Goal: Information Seeking & Learning: Check status

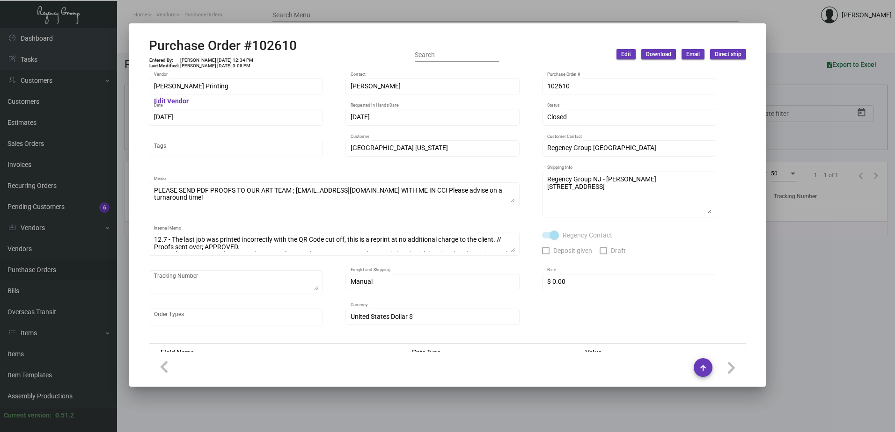
scroll to position [468, 0]
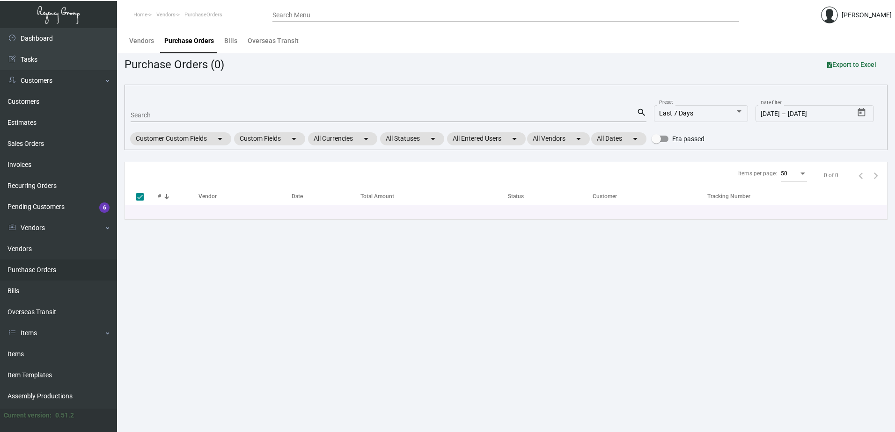
click at [287, 110] on div "Search" at bounding box center [384, 115] width 506 height 15
click at [283, 117] on input "Search" at bounding box center [384, 115] width 506 height 7
paste input "87957"
type input "87957"
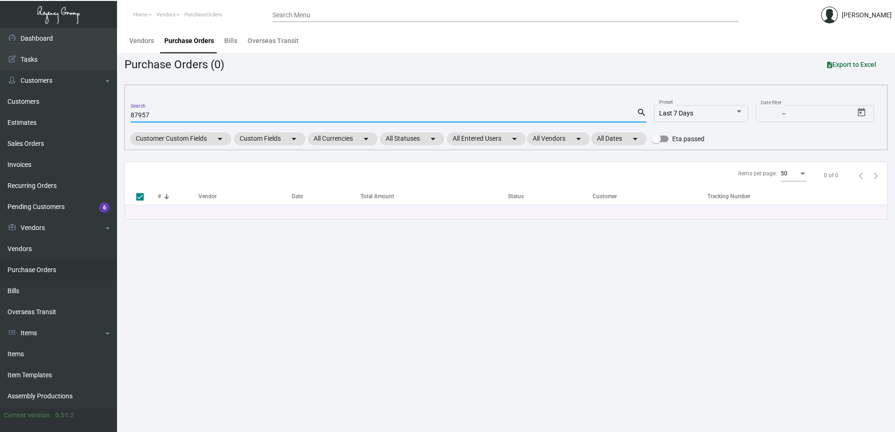
checkbox input "false"
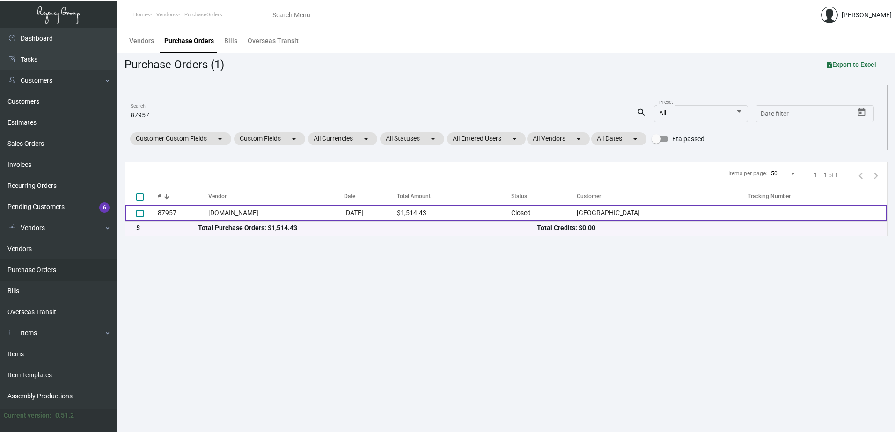
click at [285, 214] on td "Navitor.com" at bounding box center [275, 213] width 135 height 16
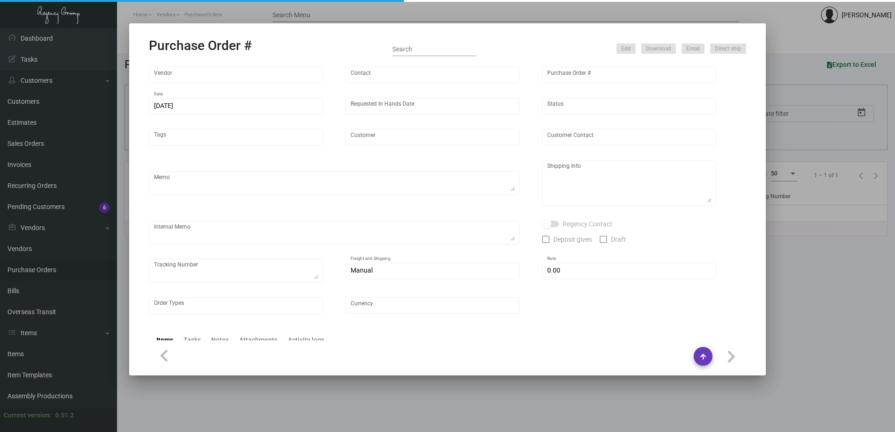
type input "Navitor.com"
type input "MISSING INFO MISSING INFO"
type input "87957"
type input "2/11/2022"
type input "2/26/2022"
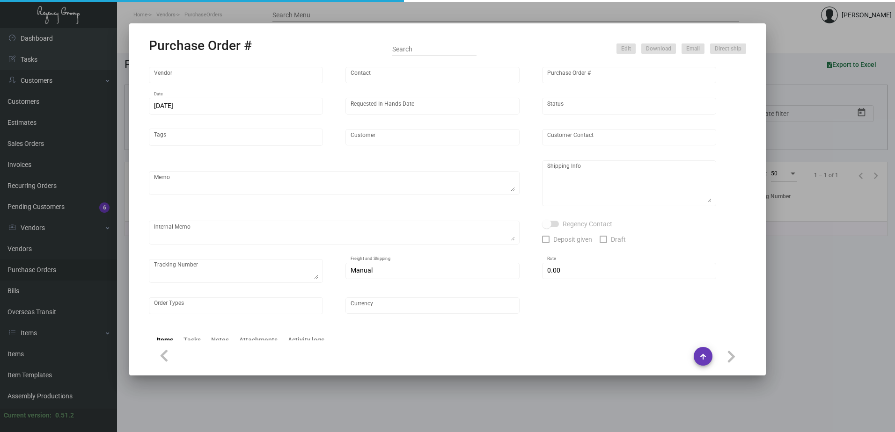
type input "Plaza Hotel"
type textarea "Regency Group NJ Alex Penate 22 Belgrove Dr. Kearny, NJ 07032 US"
checkbox input "true"
type input "$ 0.00"
type input "United States Dollar $"
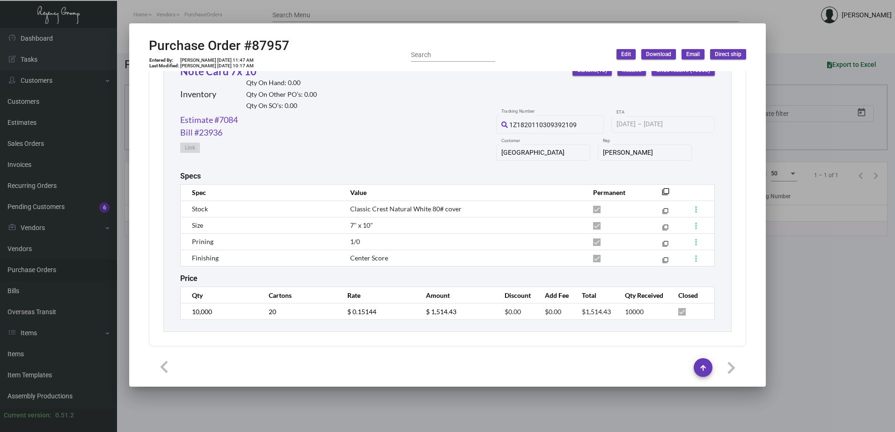
scroll to position [364, 0]
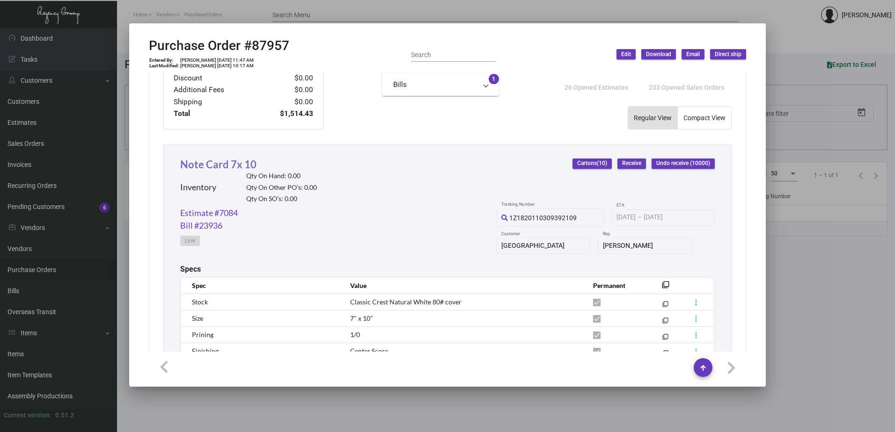
click at [230, 166] on link "Note Card 7x 10" at bounding box center [218, 164] width 76 height 13
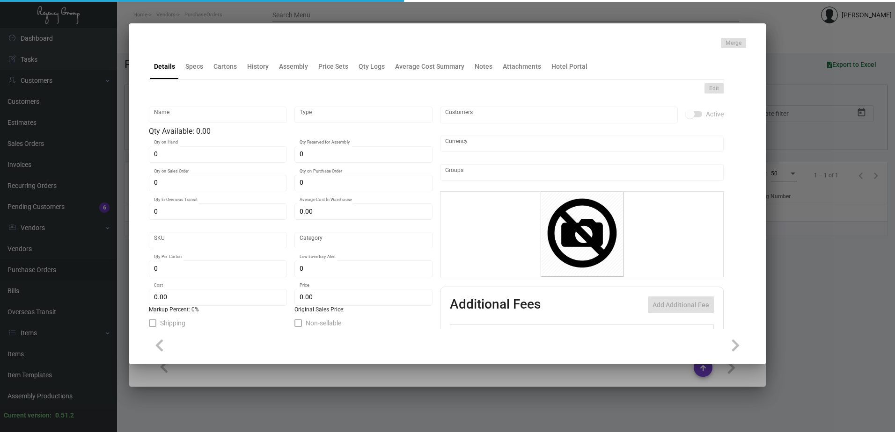
type input "Note Card 7x 10"
type input "Inventory"
type input "$ 0.15144"
type input "3PL005"
type input "Standard"
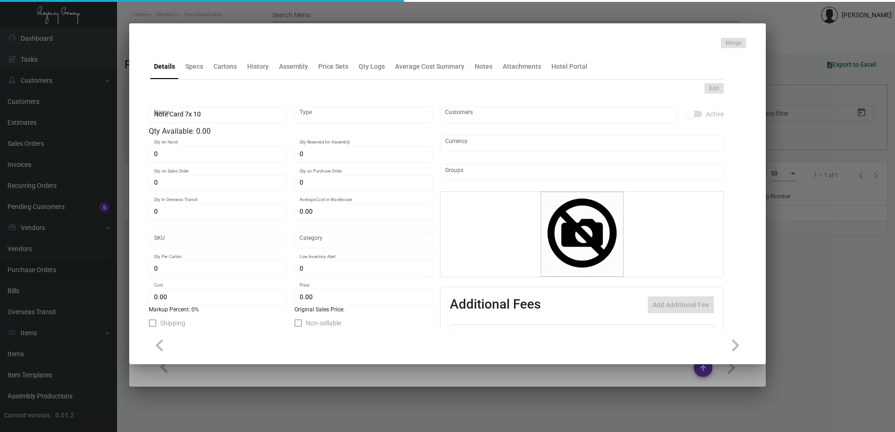
type input "1,000"
type input "500"
type input "$ 0.15144"
type input "$ 0.325"
checkbox input "true"
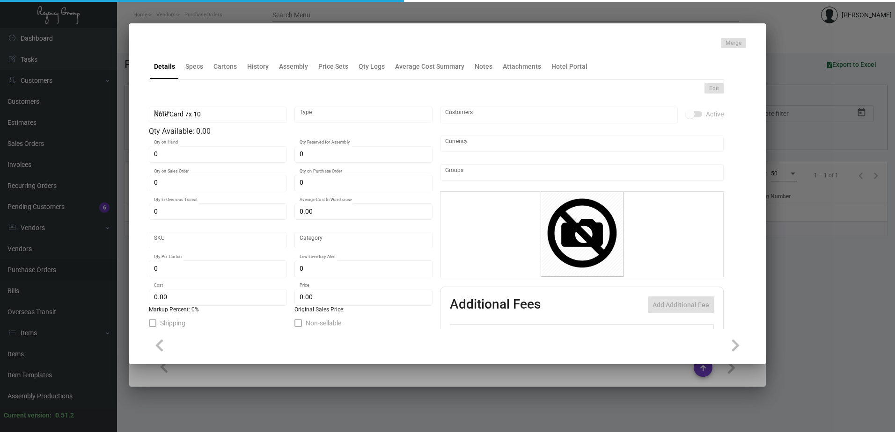
checkbox input "true"
type input "United States Dollar $"
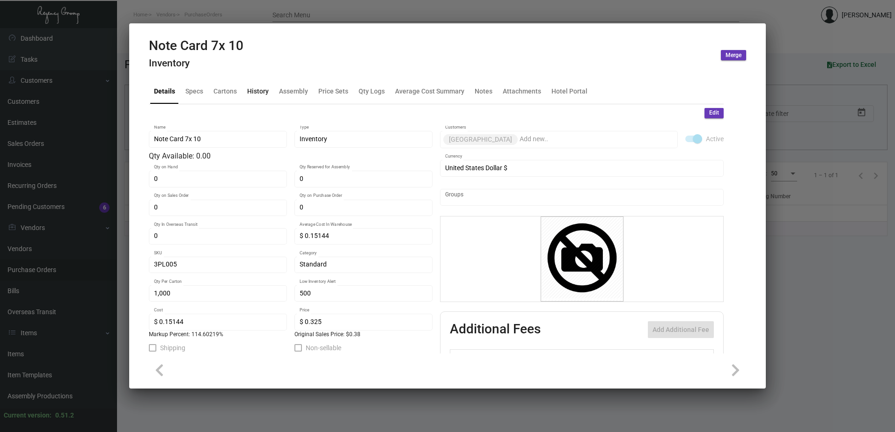
click at [257, 91] on div "History" at bounding box center [258, 91] width 22 height 10
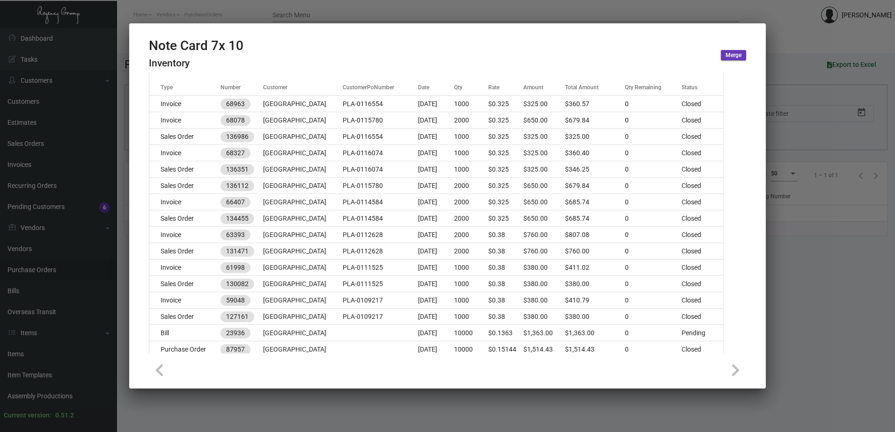
scroll to position [0, 0]
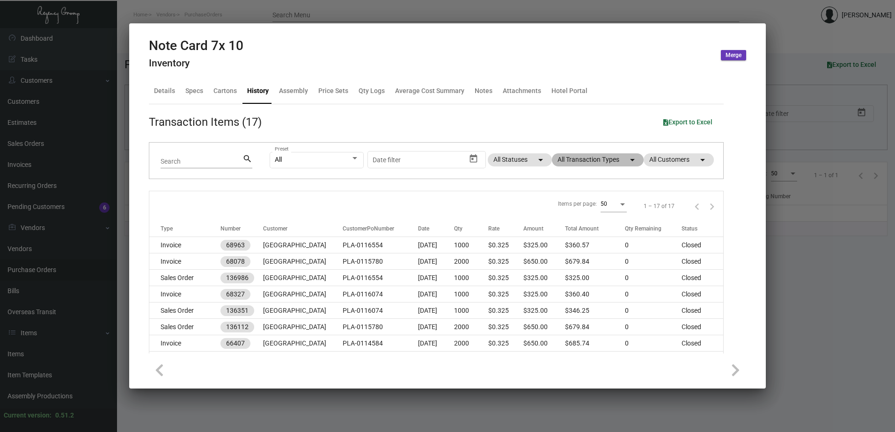
click at [575, 154] on mat-chip "All Transaction Types arrow_drop_down" at bounding box center [598, 160] width 92 height 13
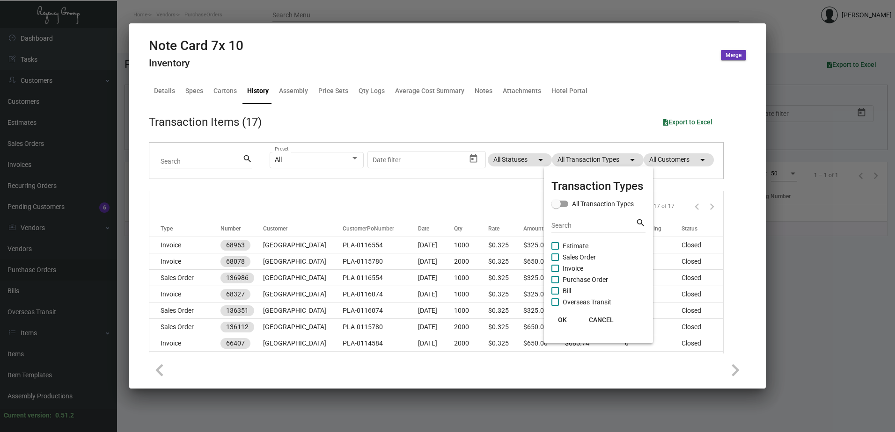
click at [585, 280] on span "Purchase Order" at bounding box center [585, 279] width 45 height 11
click at [555, 284] on input "Purchase Order" at bounding box center [555, 284] width 0 height 0
checkbox input "true"
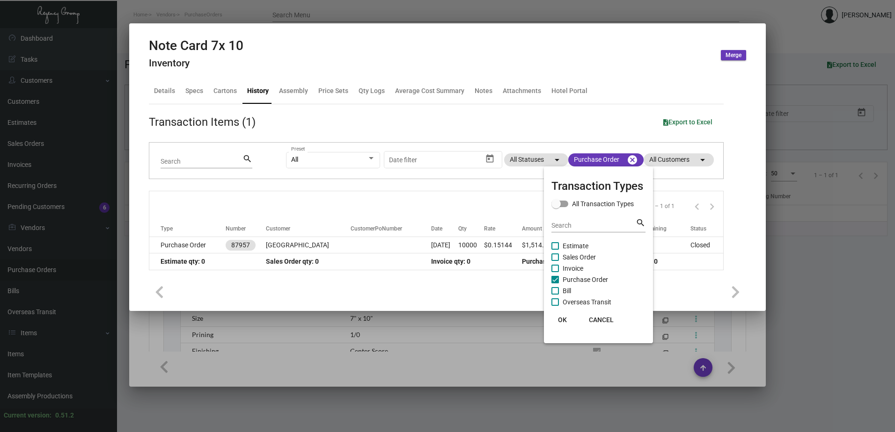
click at [283, 243] on div at bounding box center [447, 216] width 895 height 432
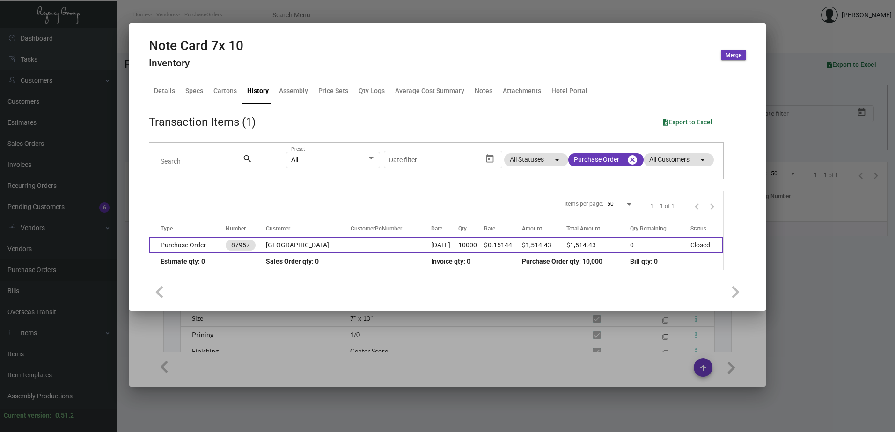
click at [286, 247] on td "Plaza Hotel" at bounding box center [308, 245] width 85 height 16
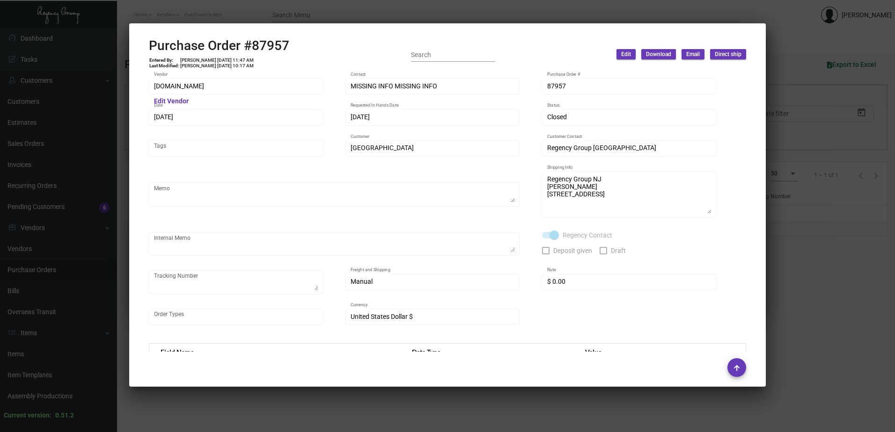
scroll to position [421, 0]
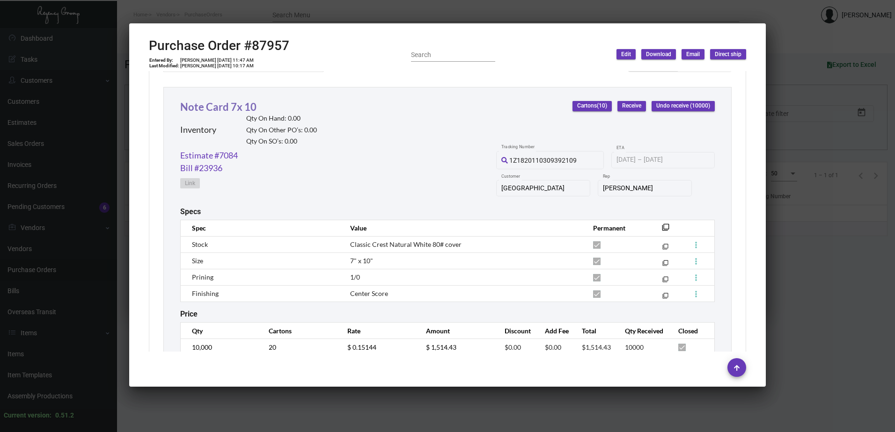
click at [233, 110] on link "Note Card 7x 10" at bounding box center [218, 107] width 76 height 13
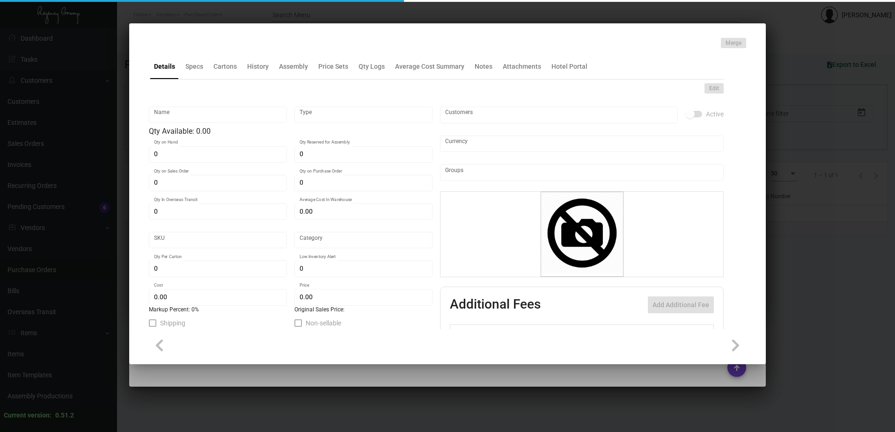
type input "Note Card 7x 10"
type input "Inventory"
type input "$ 0.15144"
type input "3PL005"
type input "Standard"
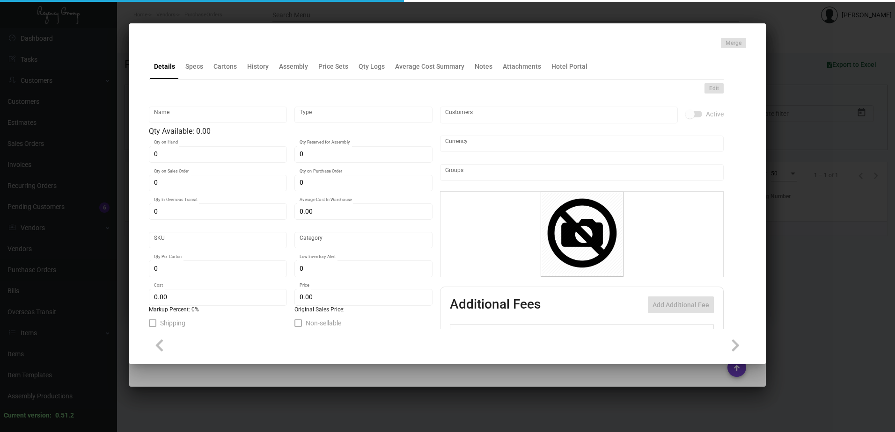
type input "1,000"
type input "500"
type input "$ 0.15144"
type input "$ 0.325"
checkbox input "true"
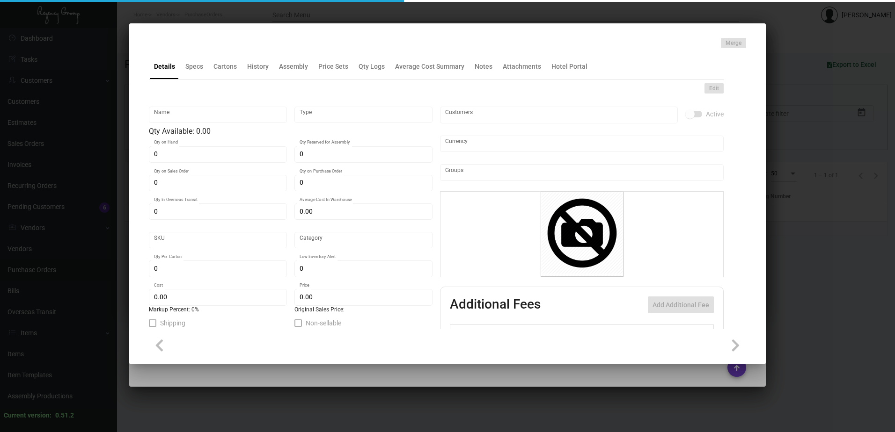
checkbox input "true"
type input "United States Dollar $"
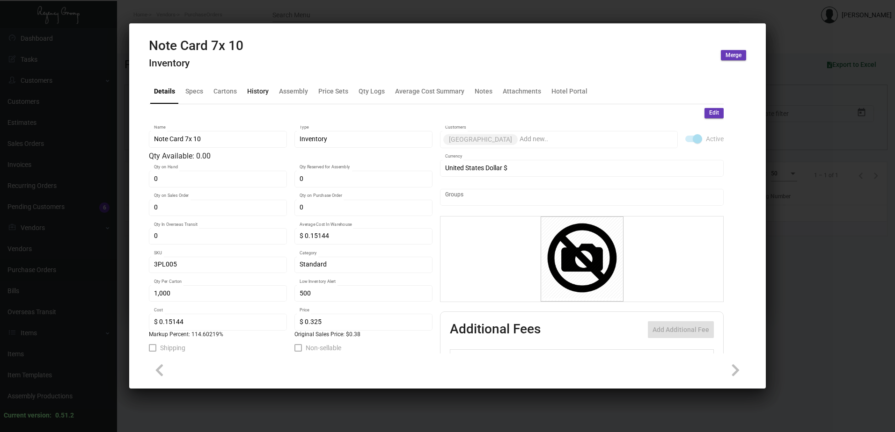
click at [255, 93] on div "History" at bounding box center [258, 91] width 22 height 10
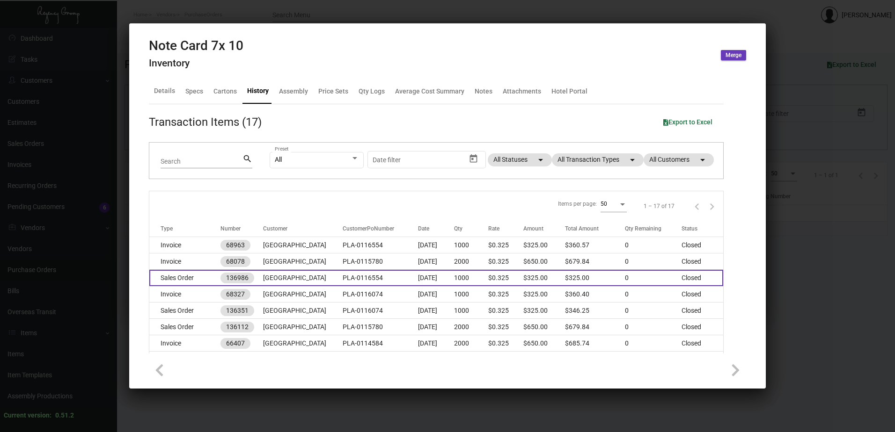
click at [201, 275] on td "Sales Order" at bounding box center [184, 278] width 71 height 16
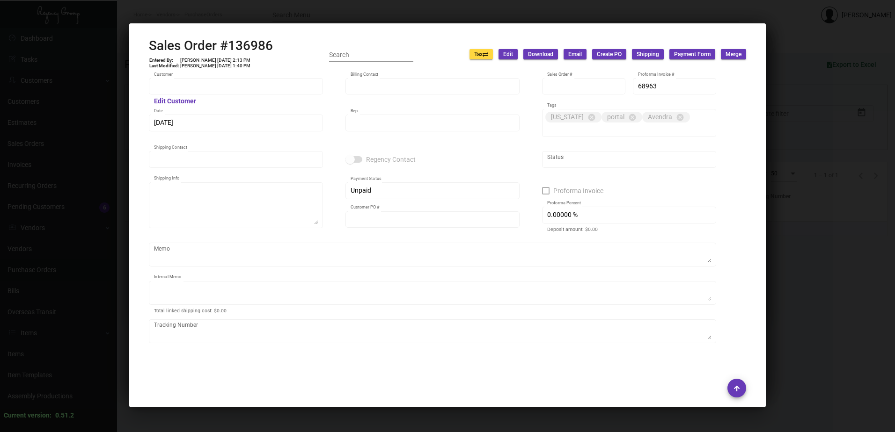
type input "Plaza Hotel"
type input "Edgar Encinas"
type input "136986"
type input "11/18/2022"
type input "Kyle Kliebhan"
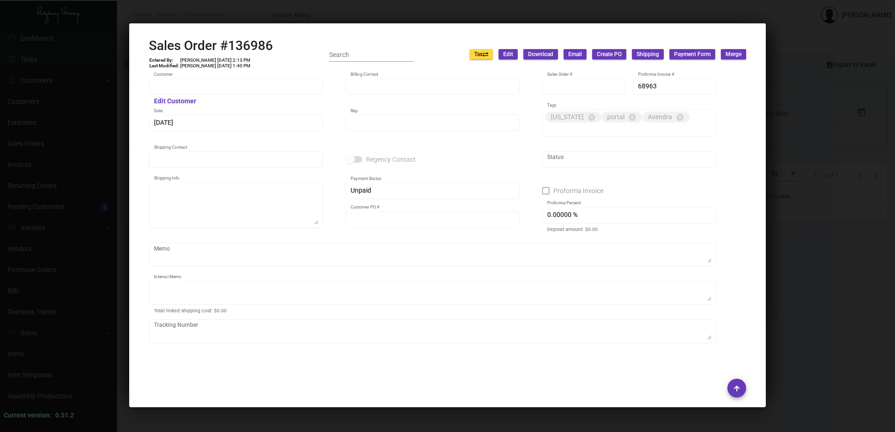
type input "Edgar Encinas"
type textarea "Plaza Hotel - Edgar Encinas 768 5th Avenue New York, NY, 10019 US"
type input "PLA-0116554"
type textarea "10.57"
type input "United States Dollar $"
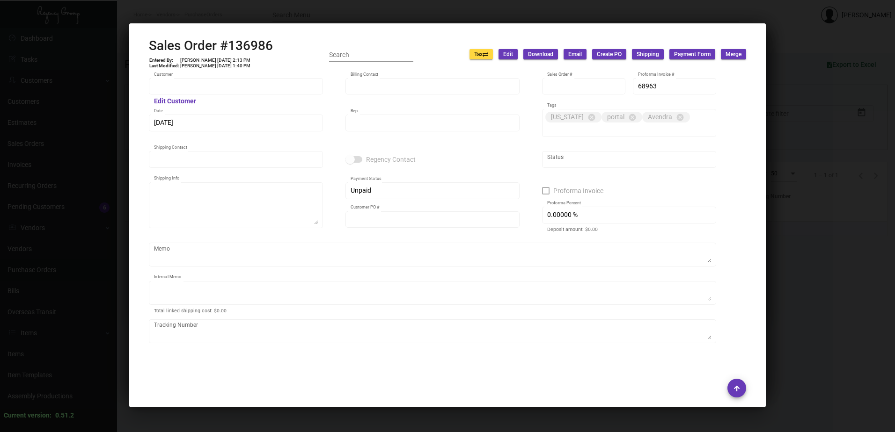
type input "$ 0.00"
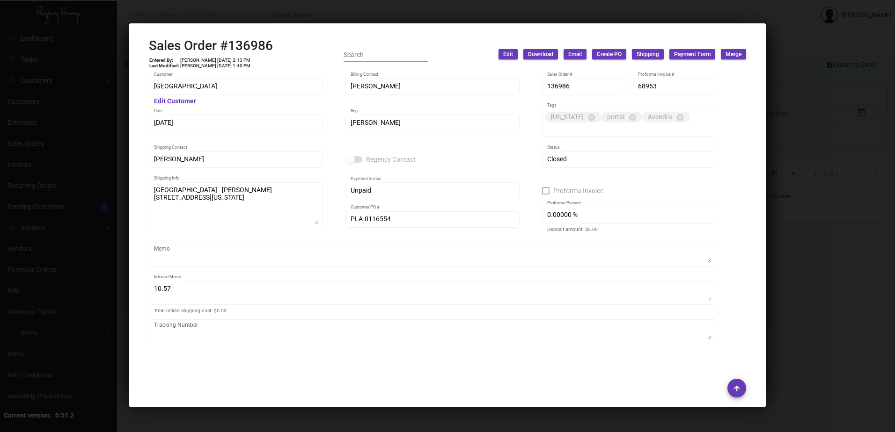
click at [263, 18] on div at bounding box center [447, 216] width 895 height 432
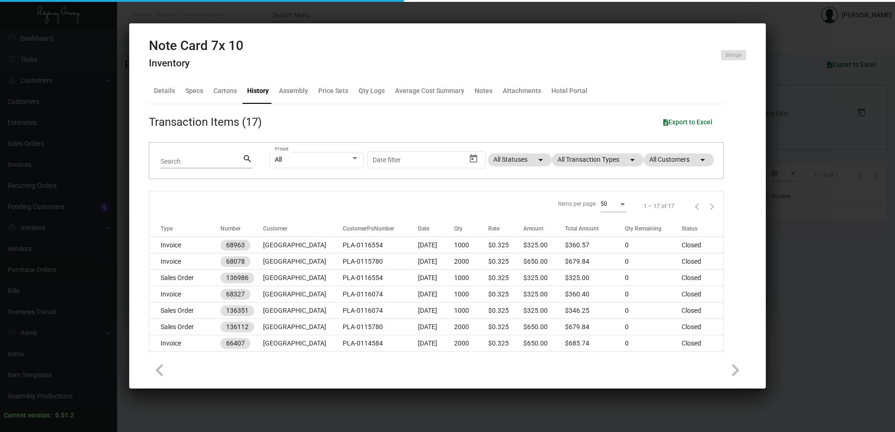
click at [254, 10] on div at bounding box center [447, 216] width 895 height 432
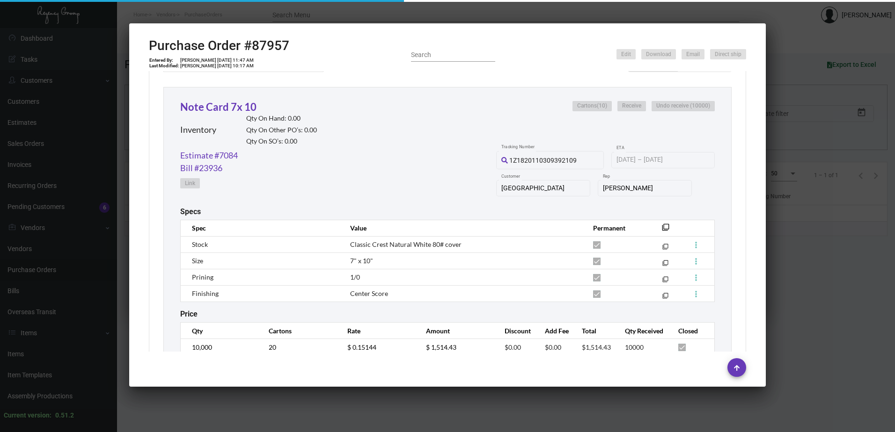
click at [239, 14] on div at bounding box center [447, 216] width 895 height 432
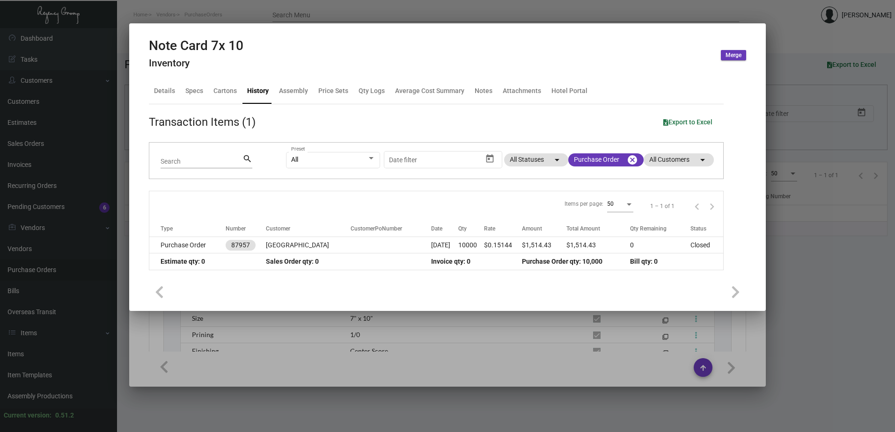
click at [234, 20] on div at bounding box center [447, 216] width 895 height 432
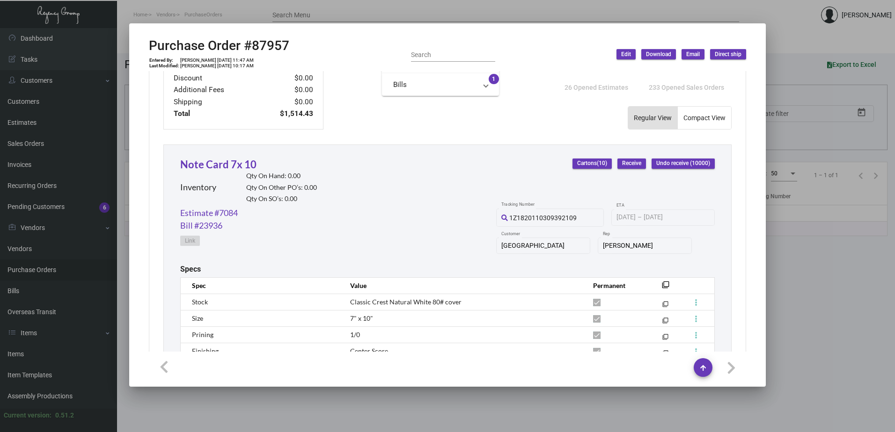
click at [253, 5] on div at bounding box center [447, 216] width 895 height 432
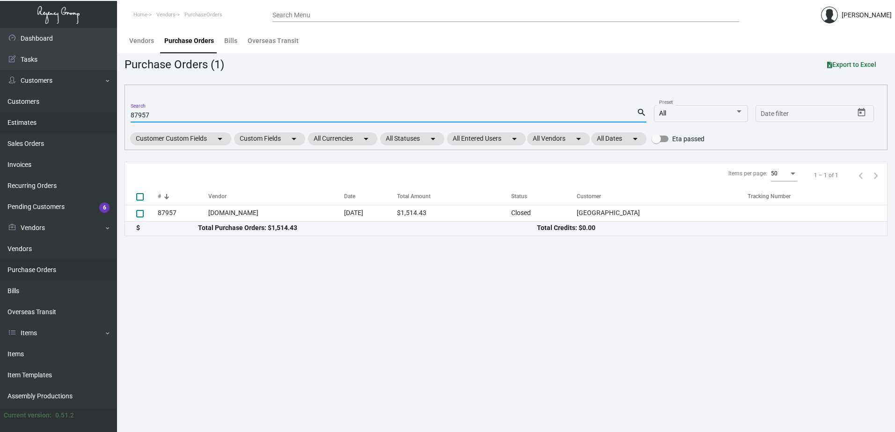
drag, startPoint x: 160, startPoint y: 115, endPoint x: 105, endPoint y: 117, distance: 54.8
click at [108, 116] on div "Dashboard Dashboard Tasks Customers Customers Estimates Sales Orders Invoices R…" at bounding box center [447, 230] width 895 height 404
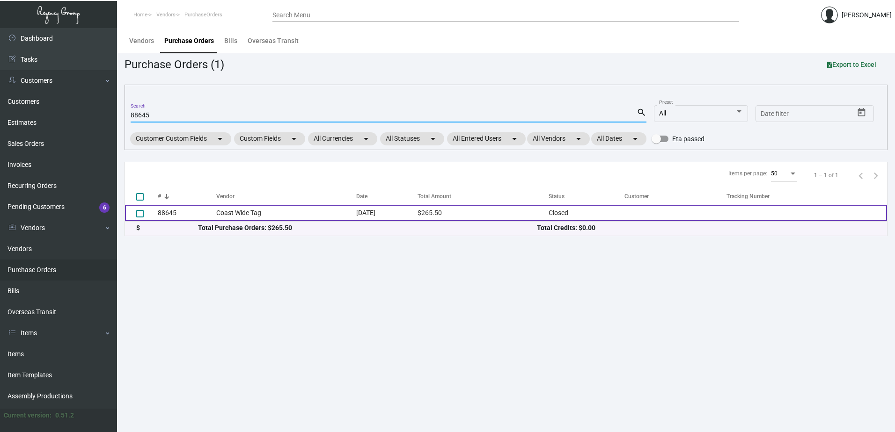
type input "88645"
click at [303, 216] on td "Coast Wide Tag" at bounding box center [286, 213] width 140 height 16
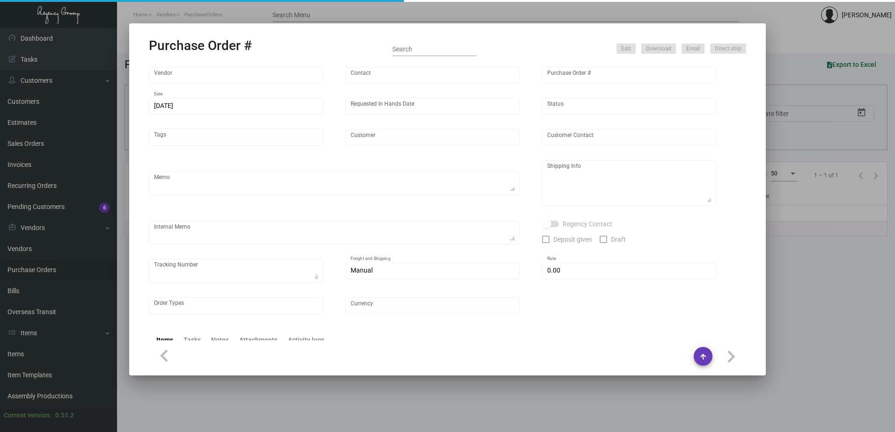
type input "Coast Wide Tag"
type input "Jay MISSING INFO"
type input "88645"
type input "3/15/2022"
type input "3/28/2022"
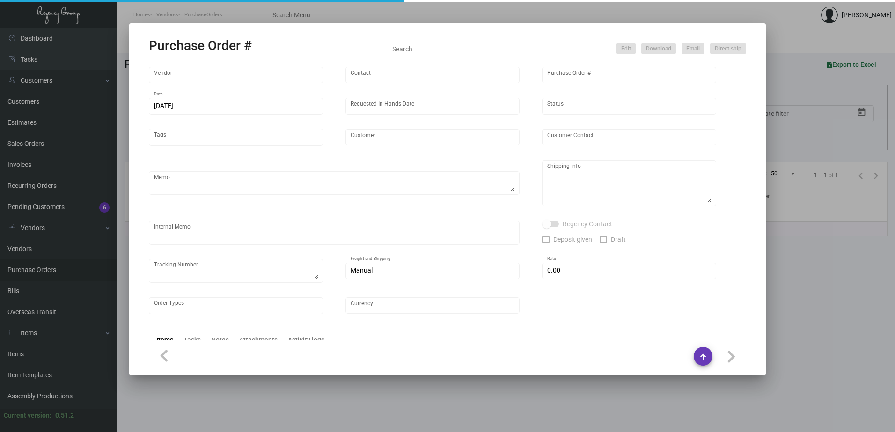
type textarea "PLEASE PACK 1000 PER BOX / USE UPS #1AY276 TO SHIP / ONLY STRING + ASSEMBLE THI…"
type textarea "Regency Group LA 1436 South la Cienega Blvd. Suite 109 Los Angeles, CA 90035"
checkbox input "true"
type input "$ 0.00"
type input "United States Dollar $"
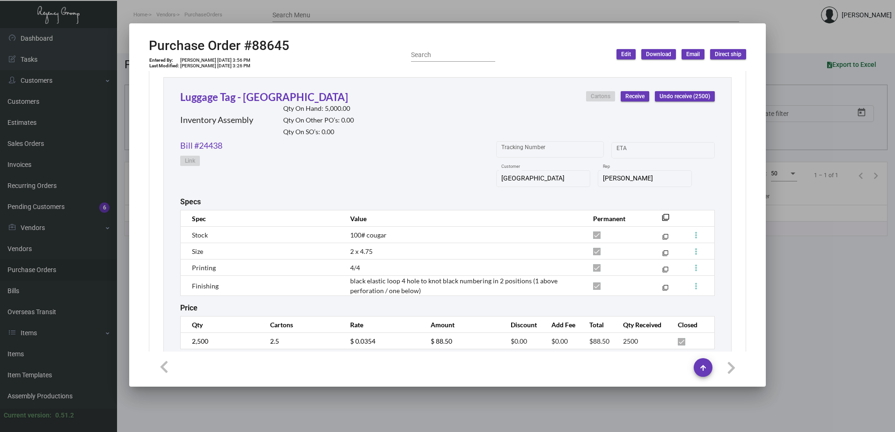
scroll to position [682, 0]
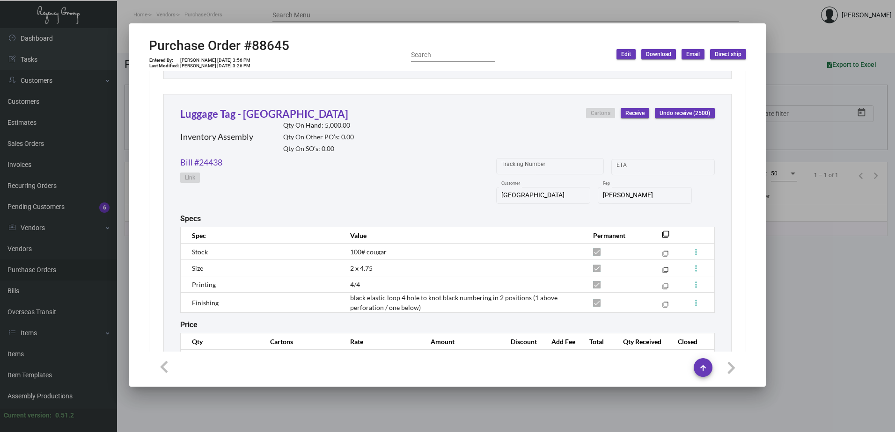
click at [293, 6] on div at bounding box center [447, 216] width 895 height 432
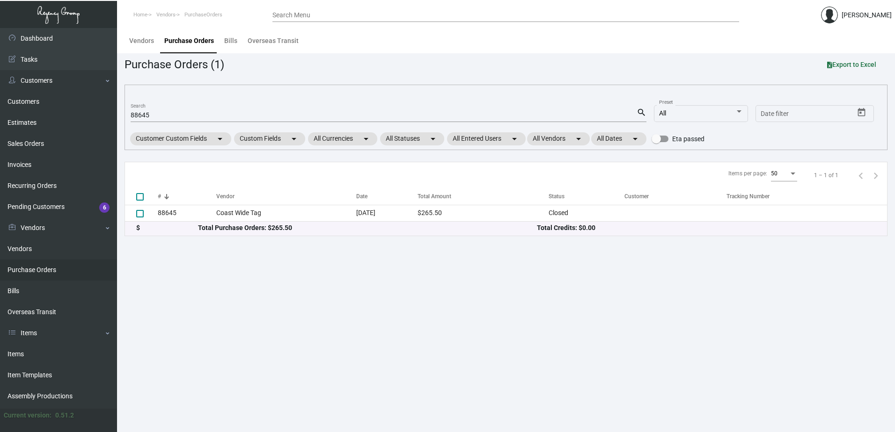
click at [139, 117] on input "88645" at bounding box center [384, 115] width 506 height 7
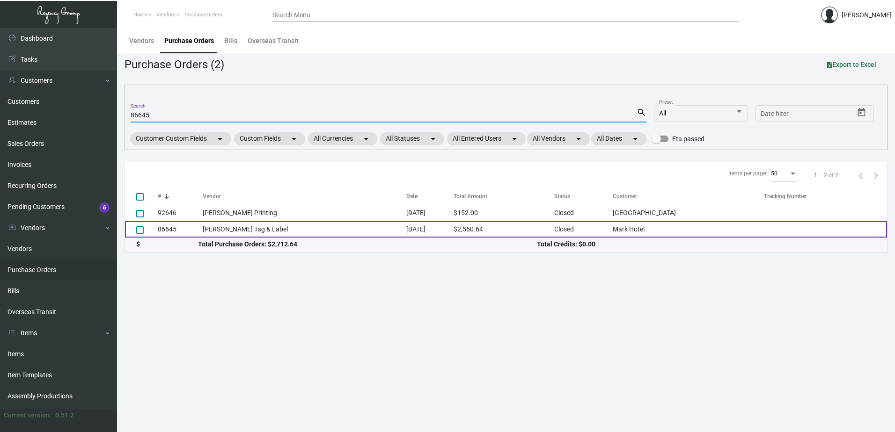
type input "86645"
click at [305, 234] on td "Allen-Bailey Tag & Label" at bounding box center [305, 229] width 204 height 16
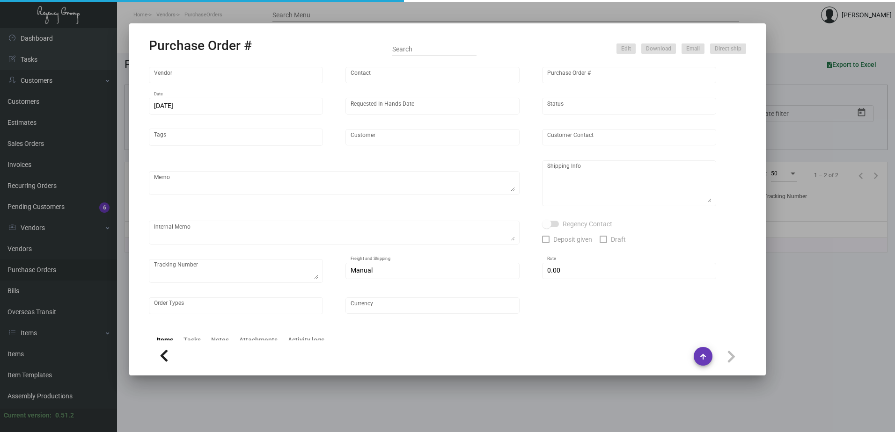
type input "Allen-Bailey Tag & Label"
type input "Kimberly (Kim) Canute"
type input "86645"
type input "11/30/2021"
type input "12/18/2021"
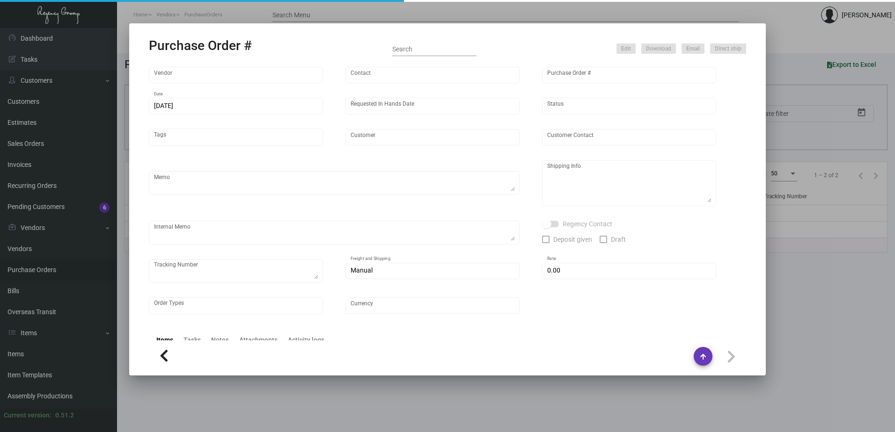
type input "Mark Hotel"
type textarea "reference # PSI-166412 reference # PSI-166442"
type textarea "Regency Group NJ Alex Penate 22 Belgrove Dr. Kearny, NJ 07032 US"
checkbox input "true"
type input "$ 0.00"
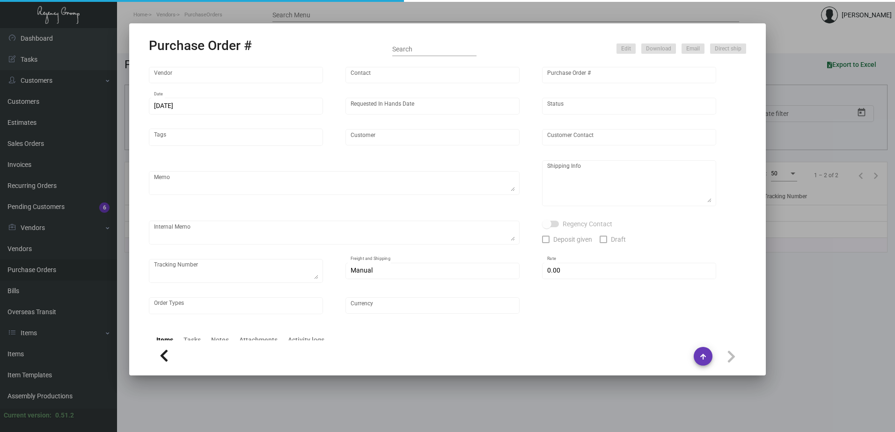
type input "United States Dollar $"
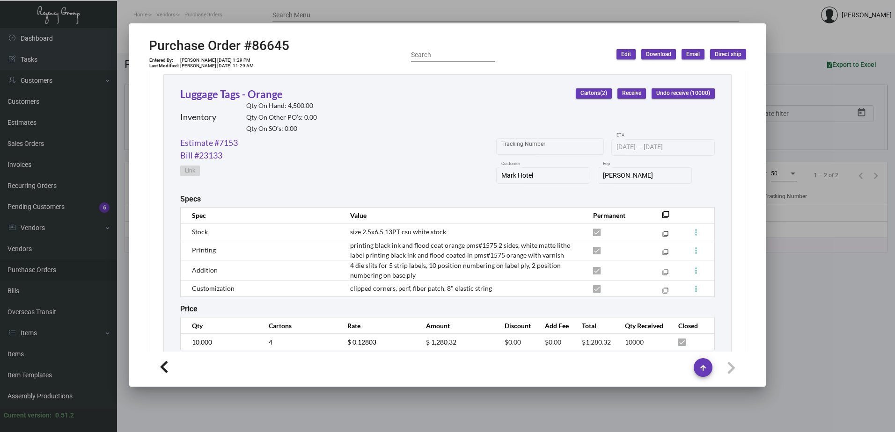
scroll to position [468, 0]
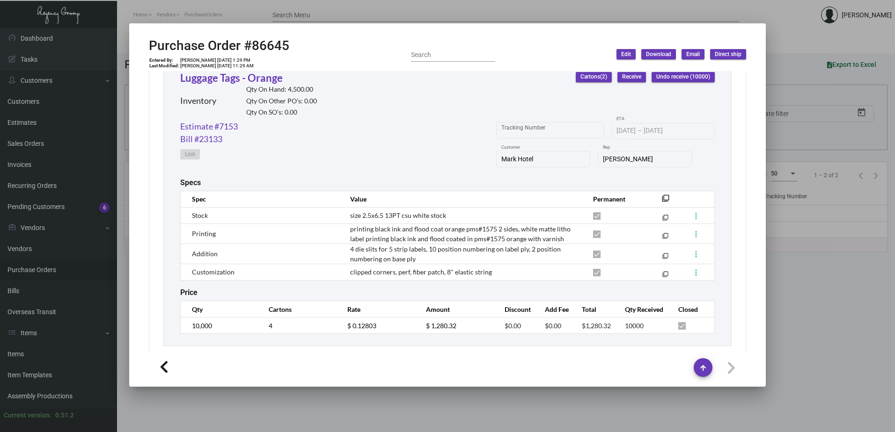
click at [482, 291] on div "Price" at bounding box center [447, 292] width 534 height 9
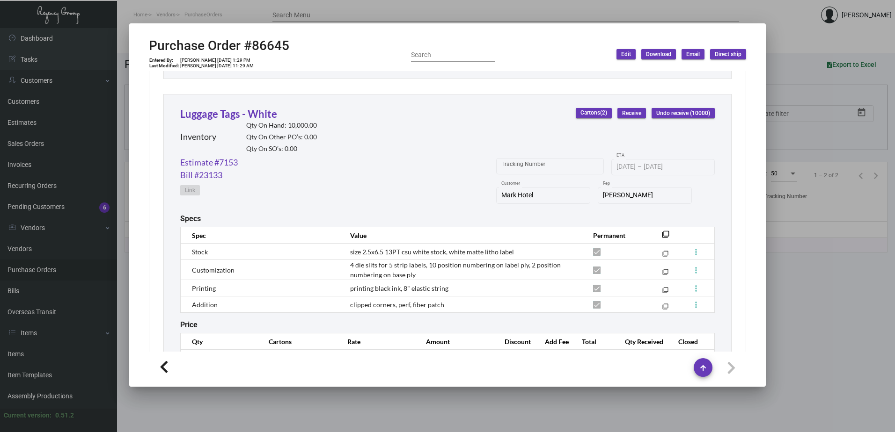
scroll to position [749, 0]
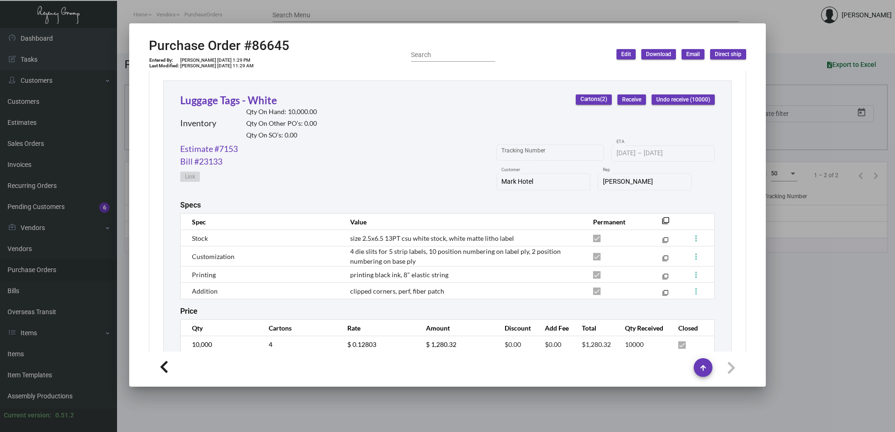
click at [432, 316] on div "Luggage Tags - White Inventory Qty On Hand: 10,000.00 Qty On Other PO’s: 0.00 Q…" at bounding box center [447, 222] width 568 height 285
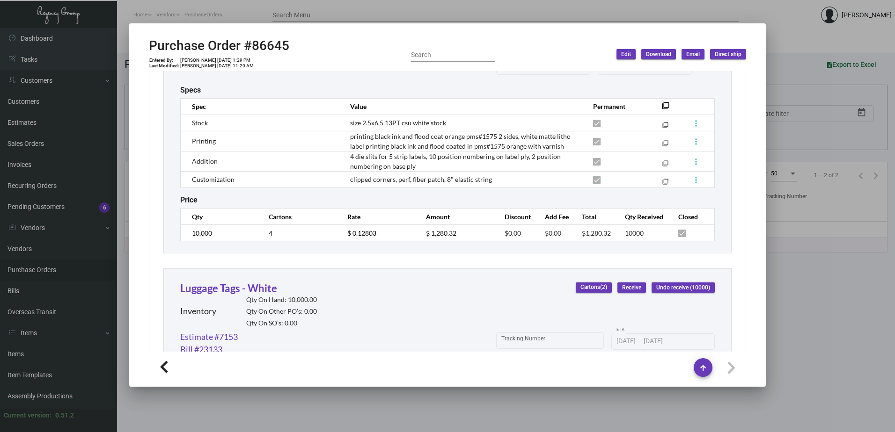
scroll to position [562, 0]
